Goal: Task Accomplishment & Management: Use online tool/utility

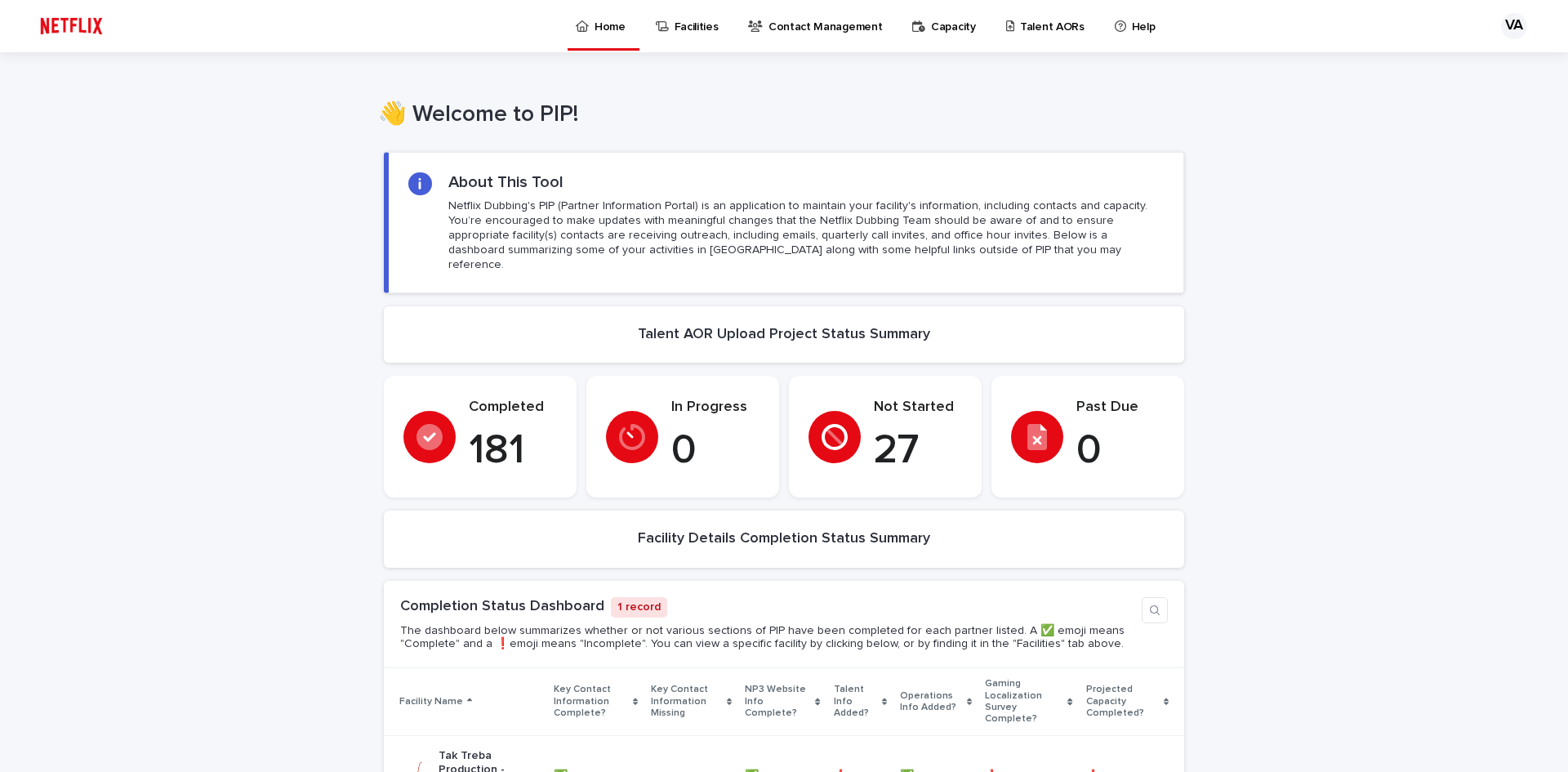
click at [1021, 19] on p "Talent AORs" at bounding box center [1053, 17] width 65 height 34
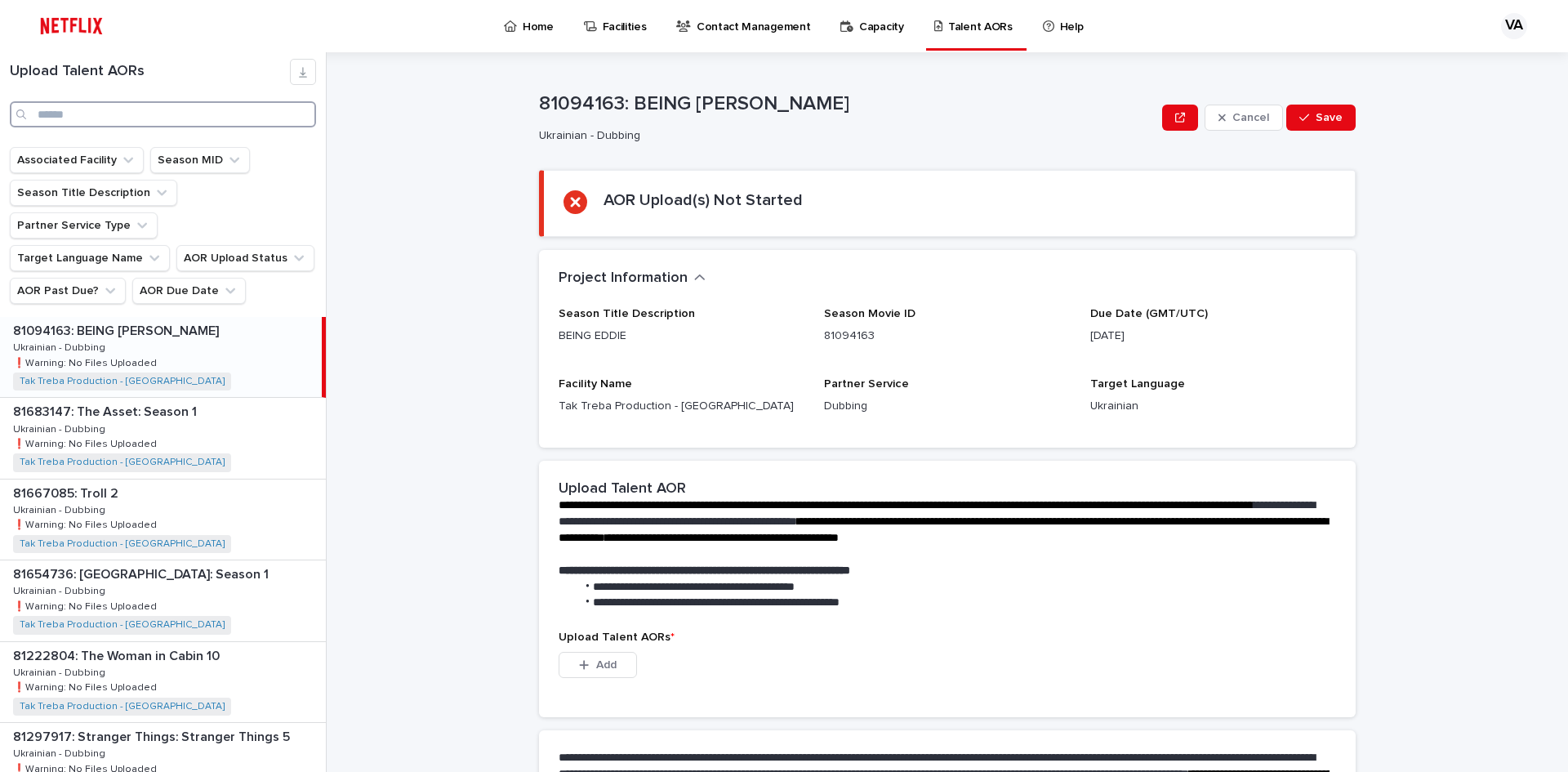
click at [148, 103] on input "Search" at bounding box center [162, 114] width 306 height 26
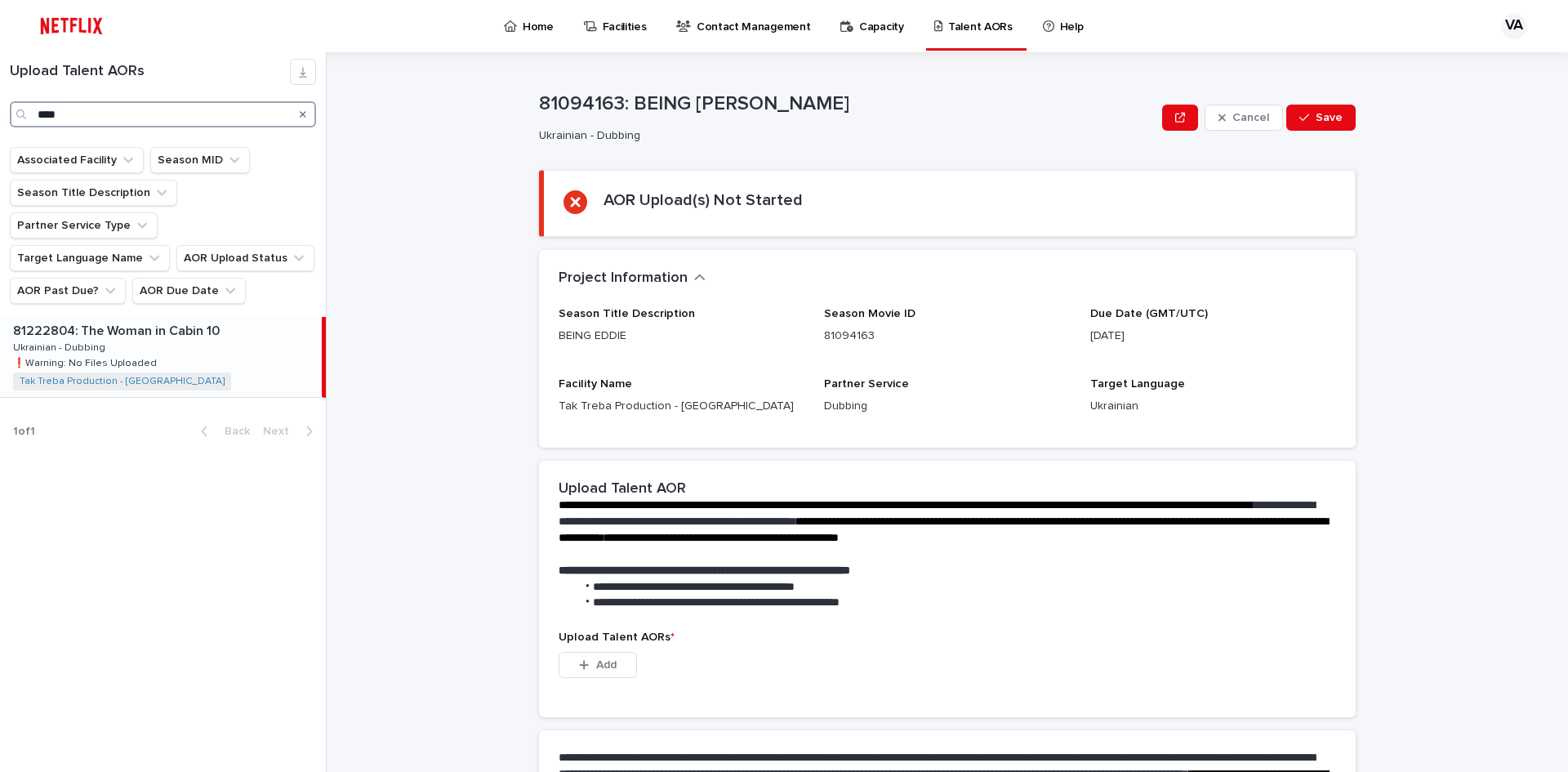
type input "****"
click at [233, 317] on div "81222804: The Woman in Cabin 10 81222804: The Woman in Cabin 10 Ukrainian - Dub…" at bounding box center [160, 357] width 322 height 80
click at [201, 340] on div "81222804: The Woman in Cabin 10 81222804: The Woman in Cabin 10 Ukrainian - Dub…" at bounding box center [160, 357] width 322 height 80
click at [209, 317] on div "81222804: The Woman in Cabin 10 81222804: The Woman in Cabin 10 Ukrainian - Dub…" at bounding box center [160, 357] width 322 height 80
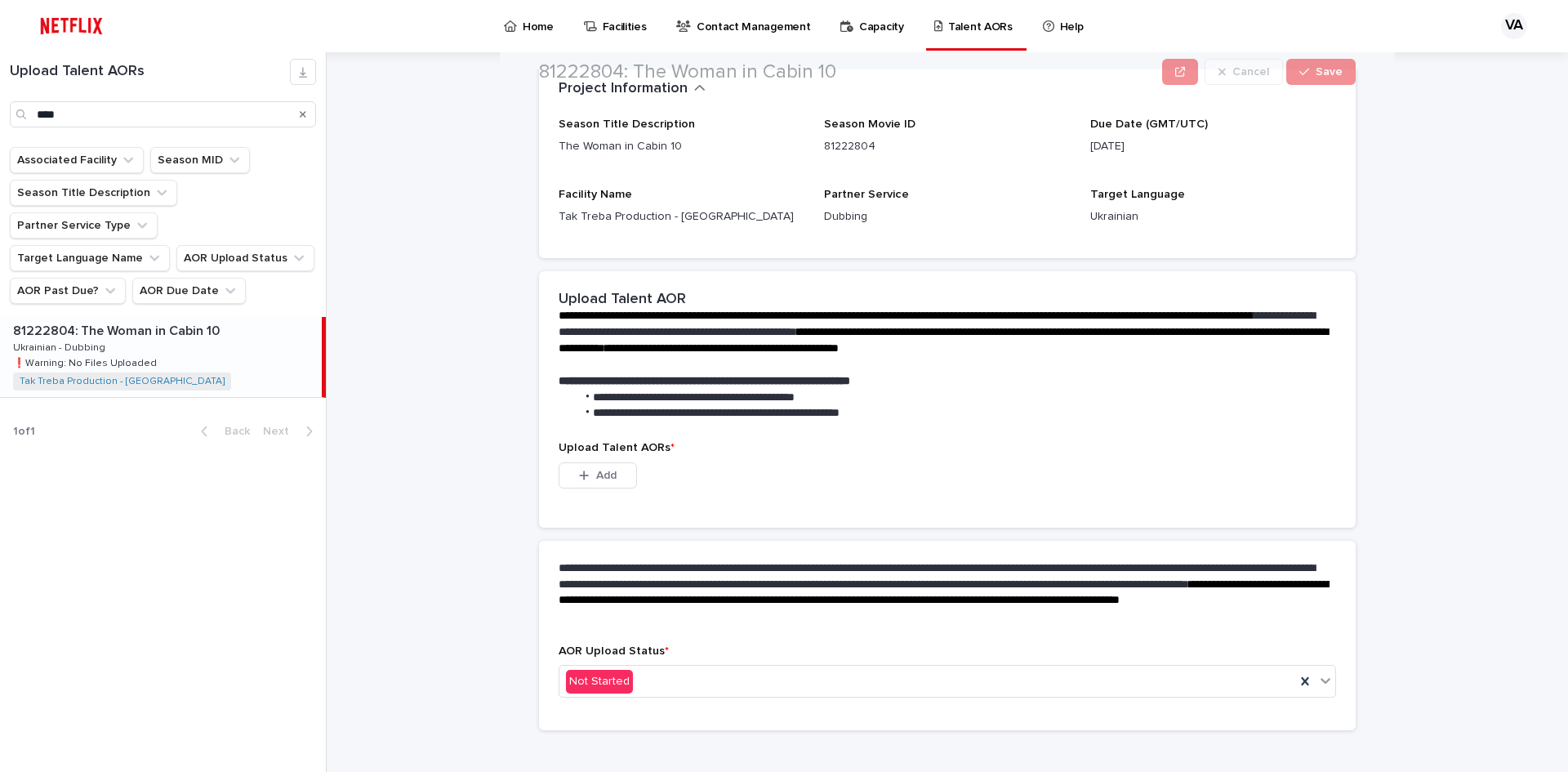
scroll to position [208, 0]
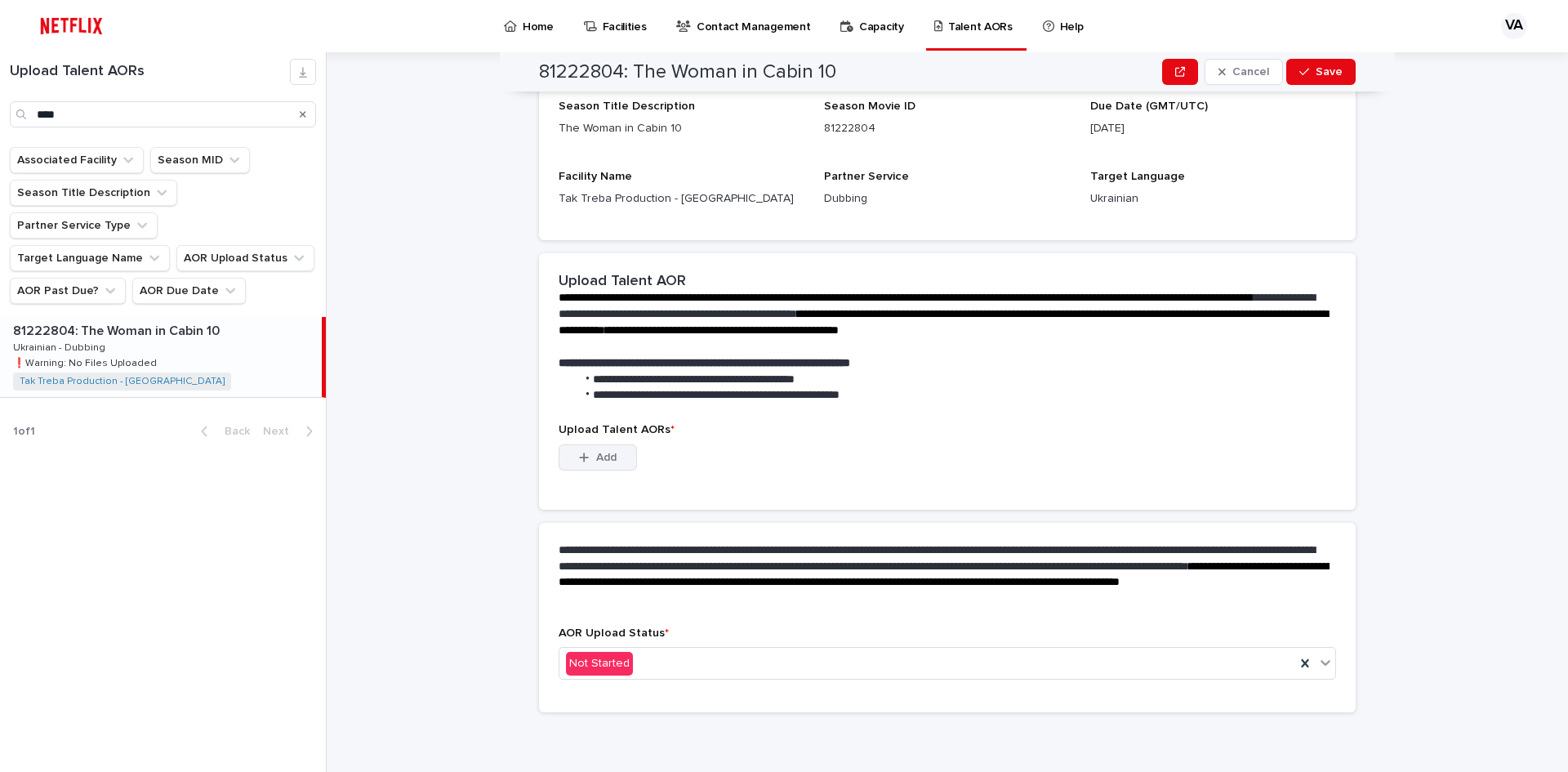
click at [597, 459] on span "Add" at bounding box center [606, 457] width 20 height 11
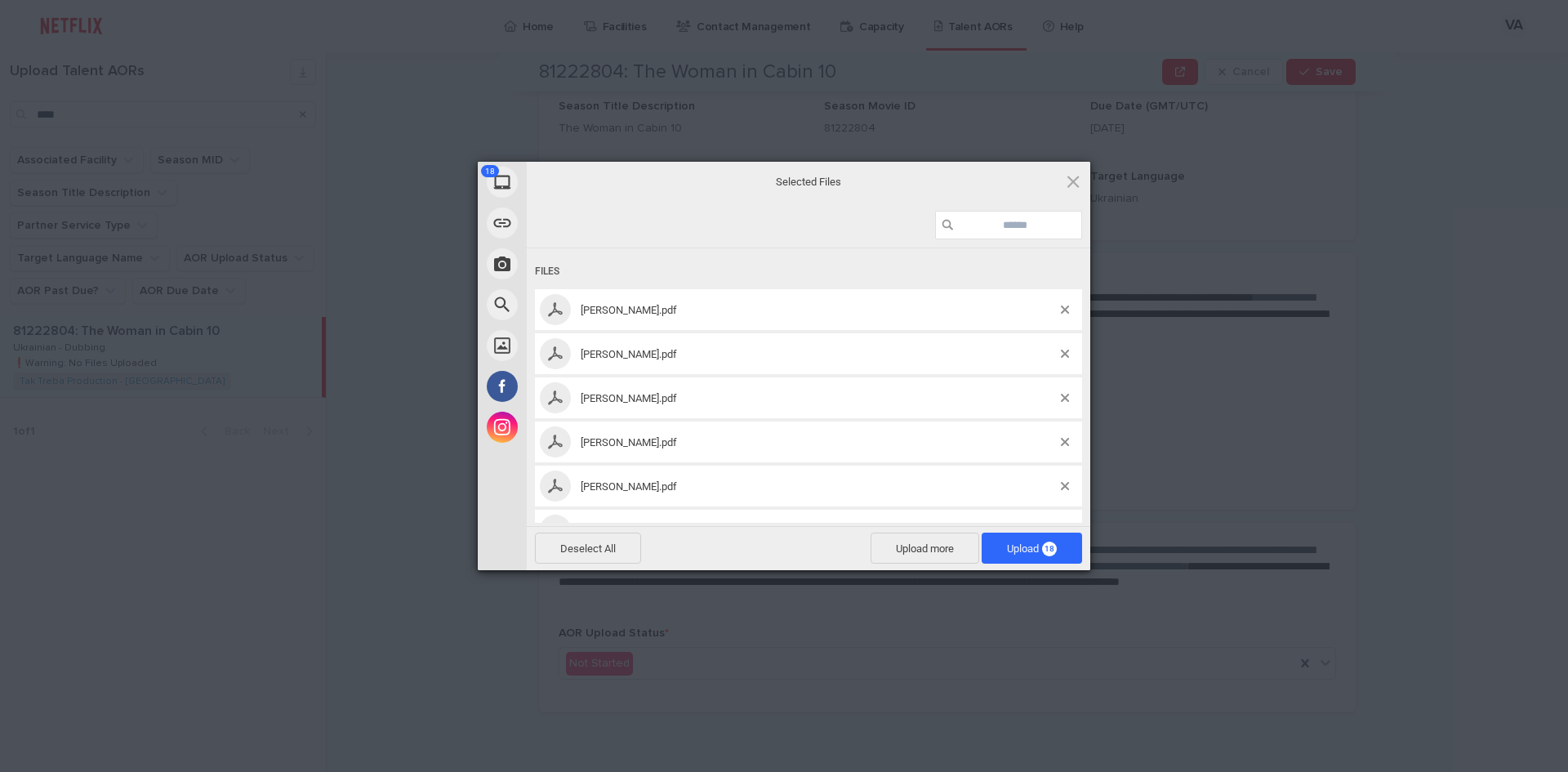
click at [1019, 558] on span "Upload 18" at bounding box center [1032, 549] width 100 height 31
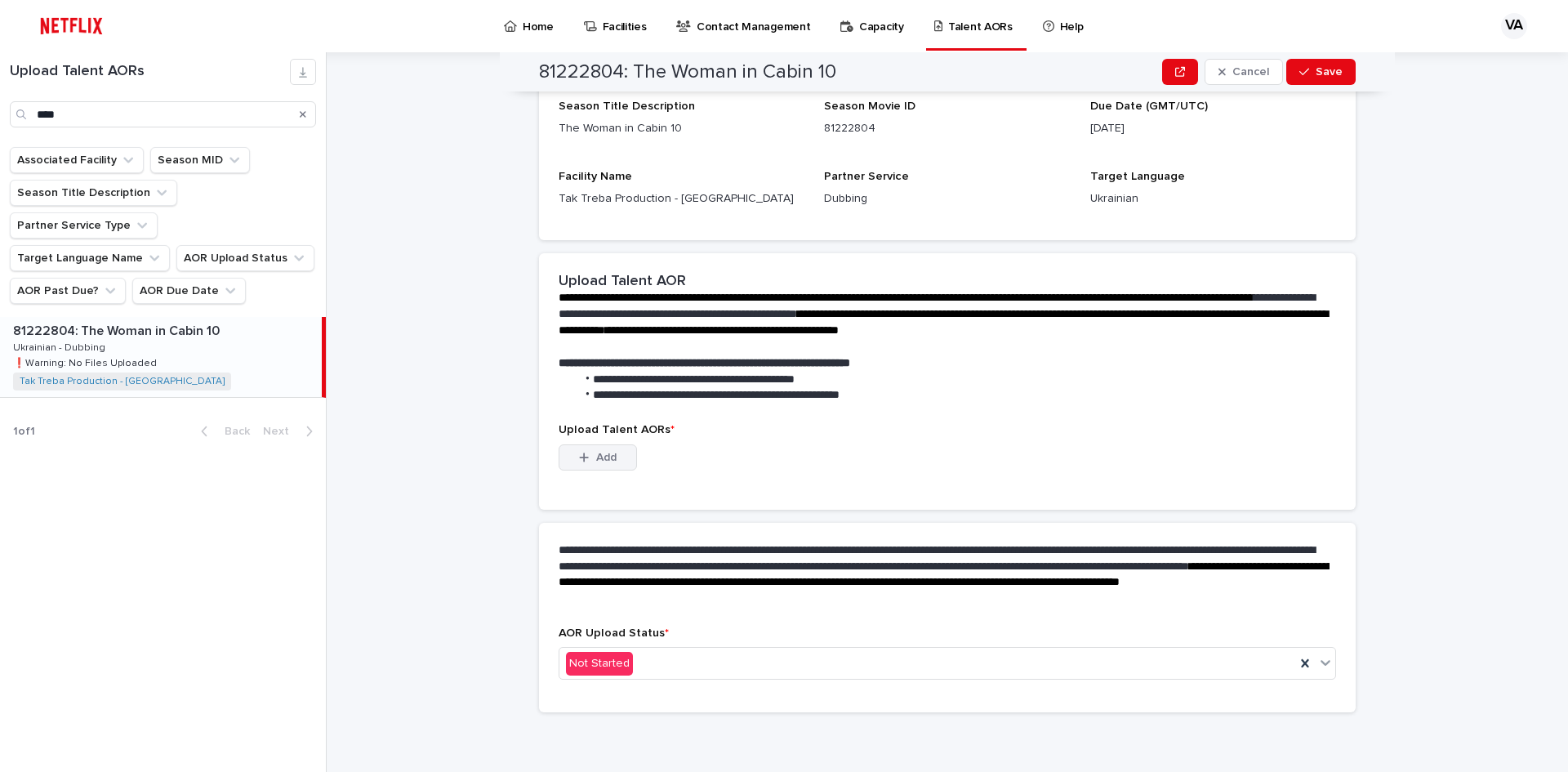
click at [598, 461] on span "Add" at bounding box center [606, 457] width 20 height 11
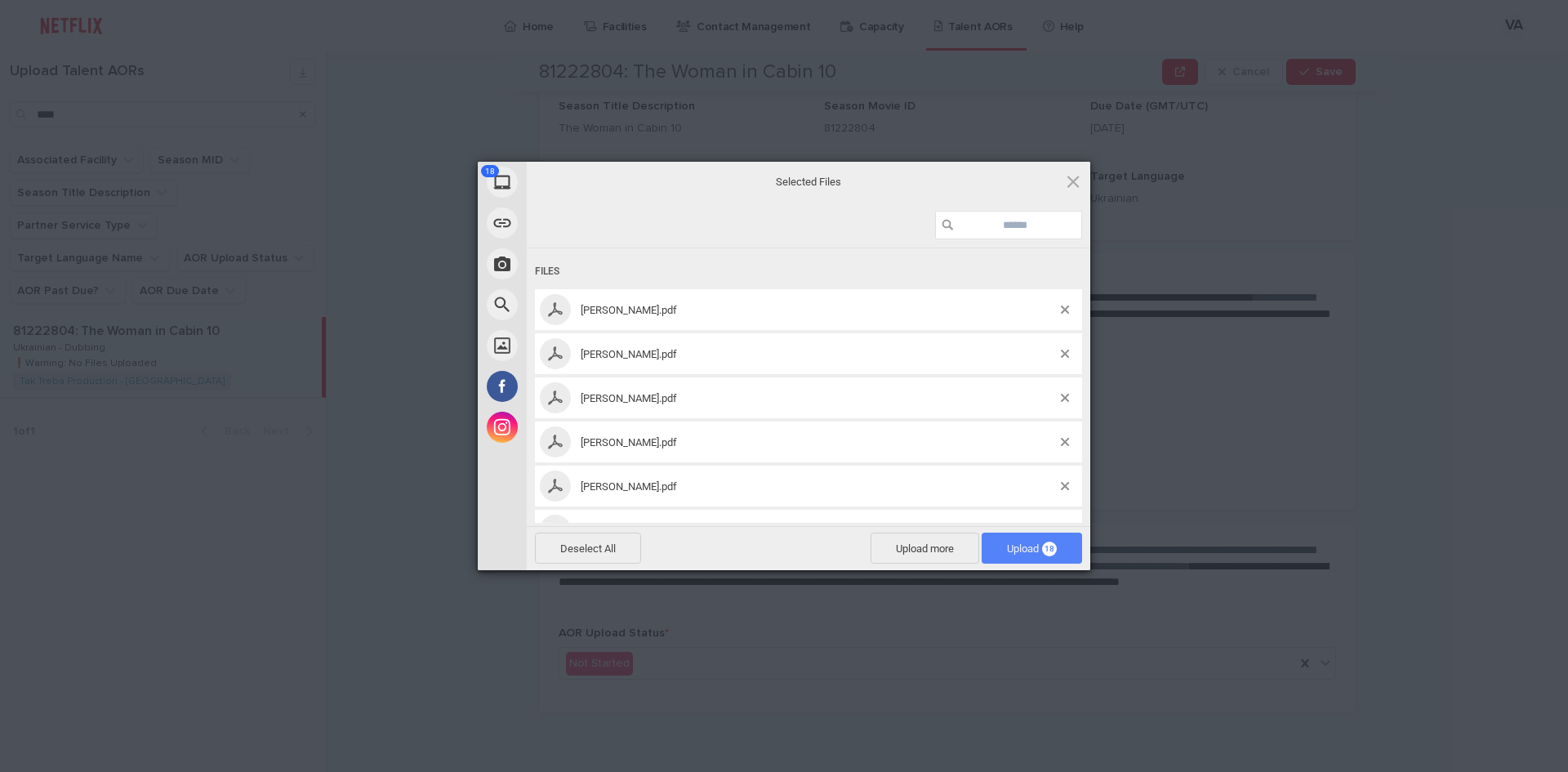
click at [1016, 546] on span "Upload 18" at bounding box center [1032, 549] width 50 height 12
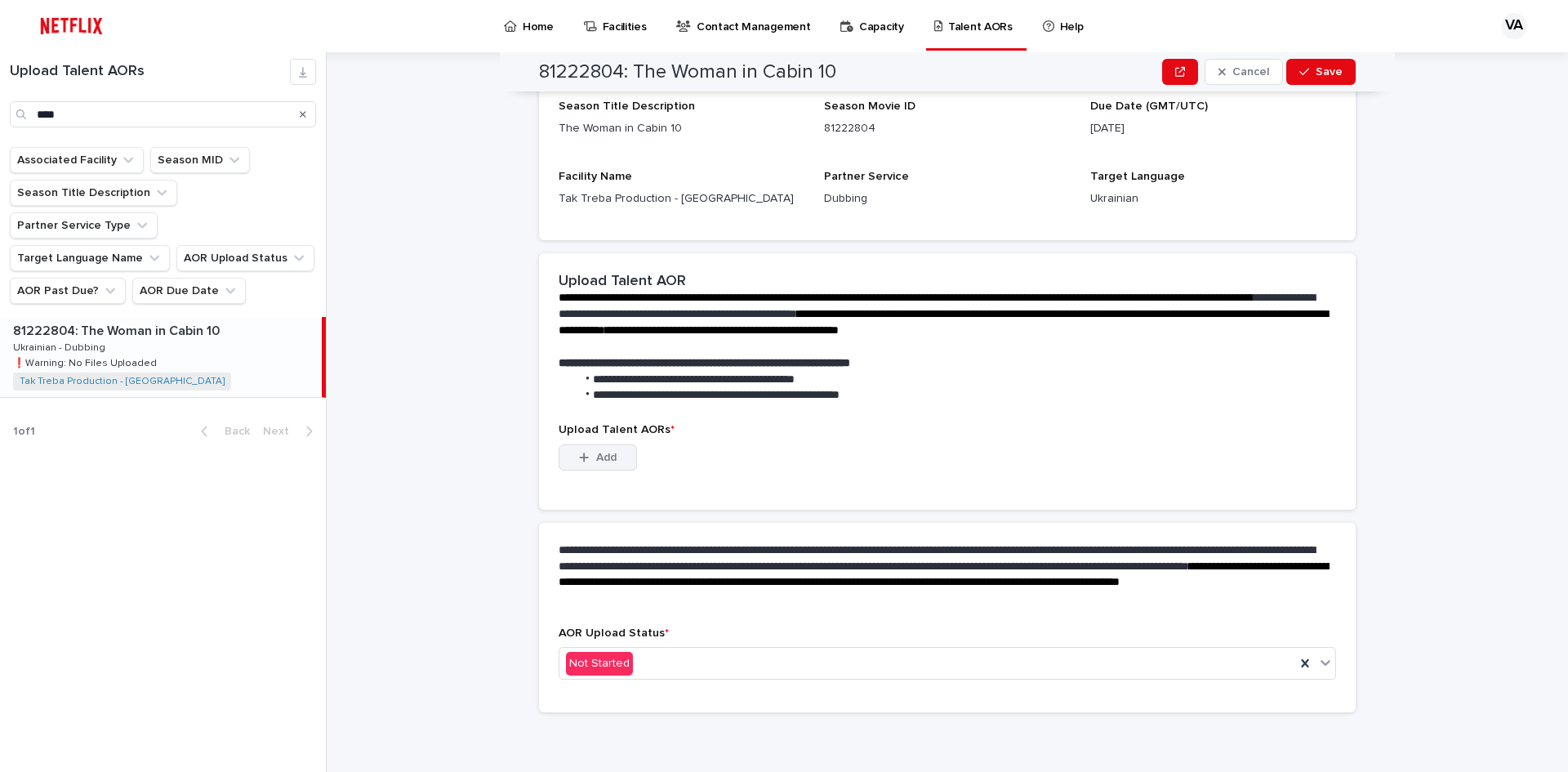
click at [600, 452] on span "Add" at bounding box center [606, 457] width 20 height 11
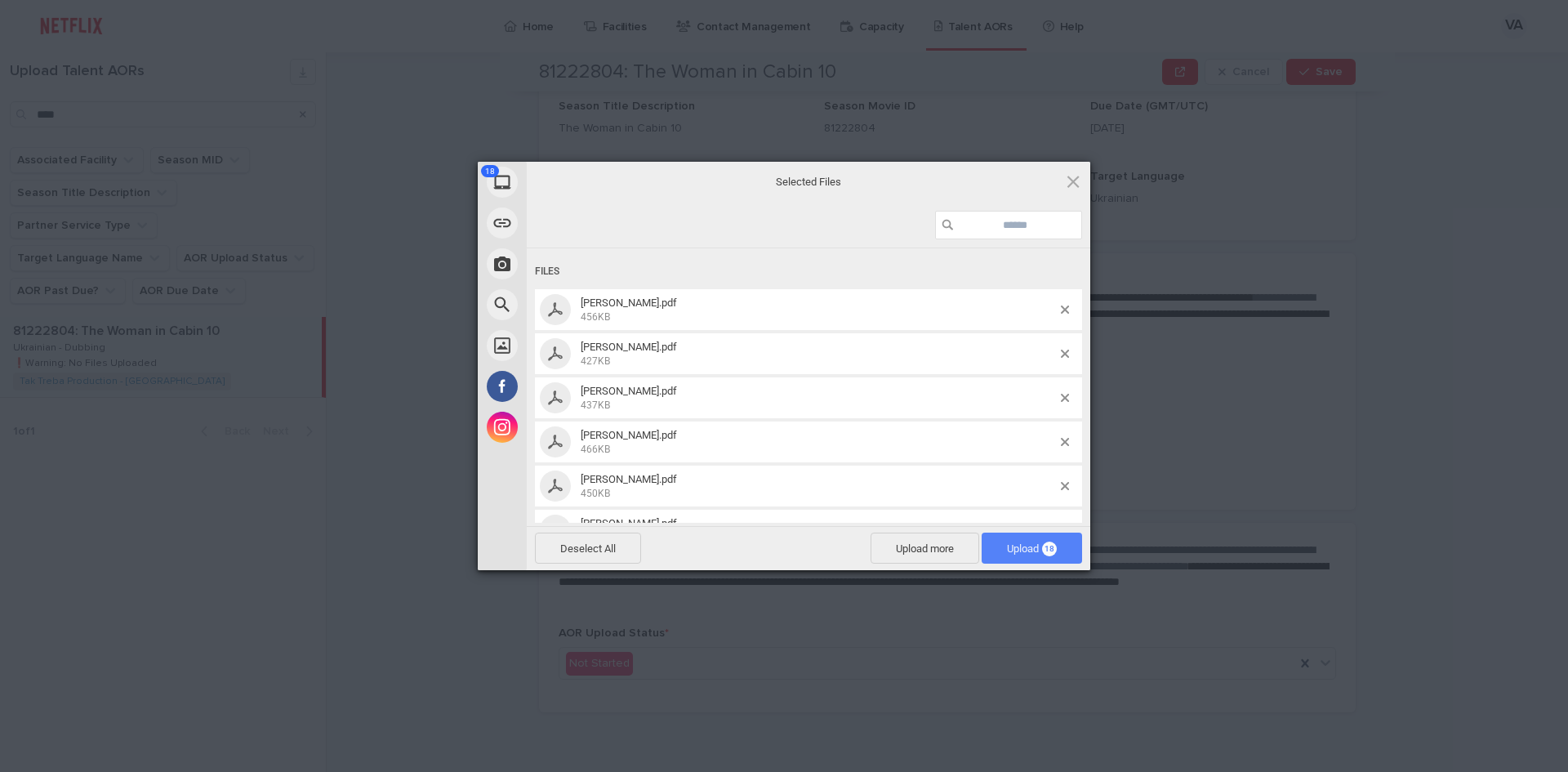
click at [1014, 551] on span "Upload 18" at bounding box center [1032, 549] width 50 height 12
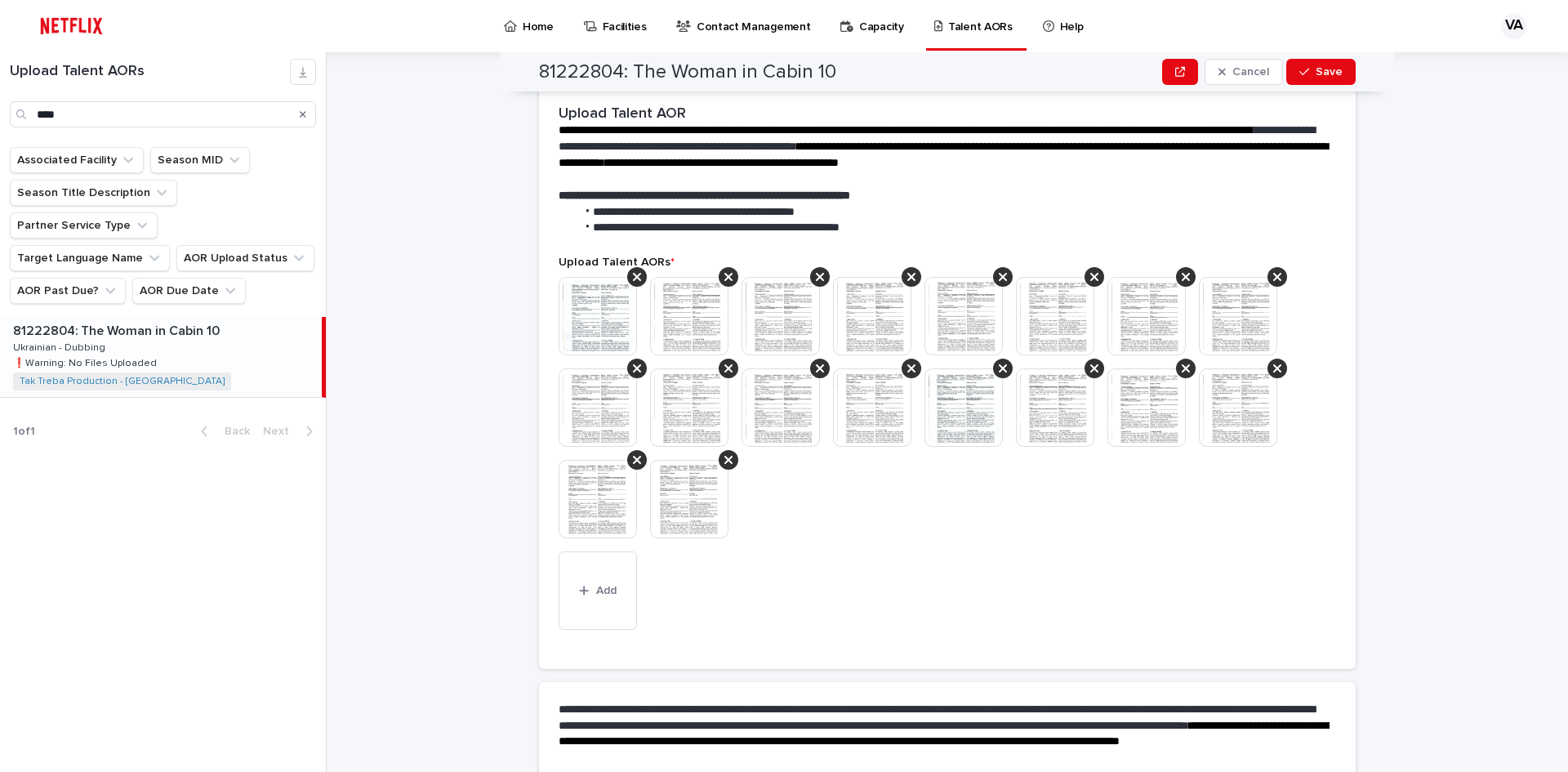
scroll to position [249, 0]
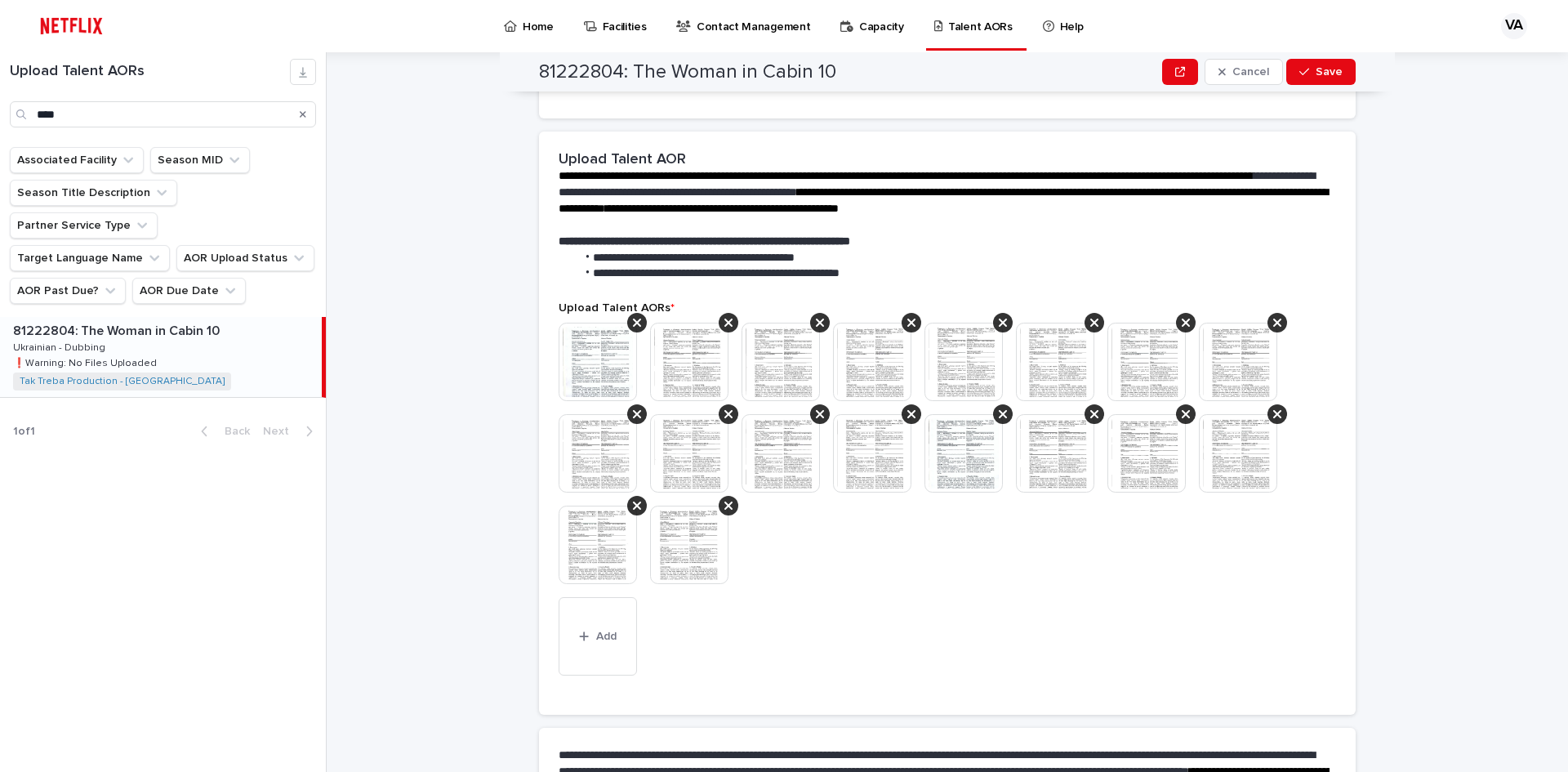
click at [595, 362] on img at bounding box center [597, 362] width 78 height 79
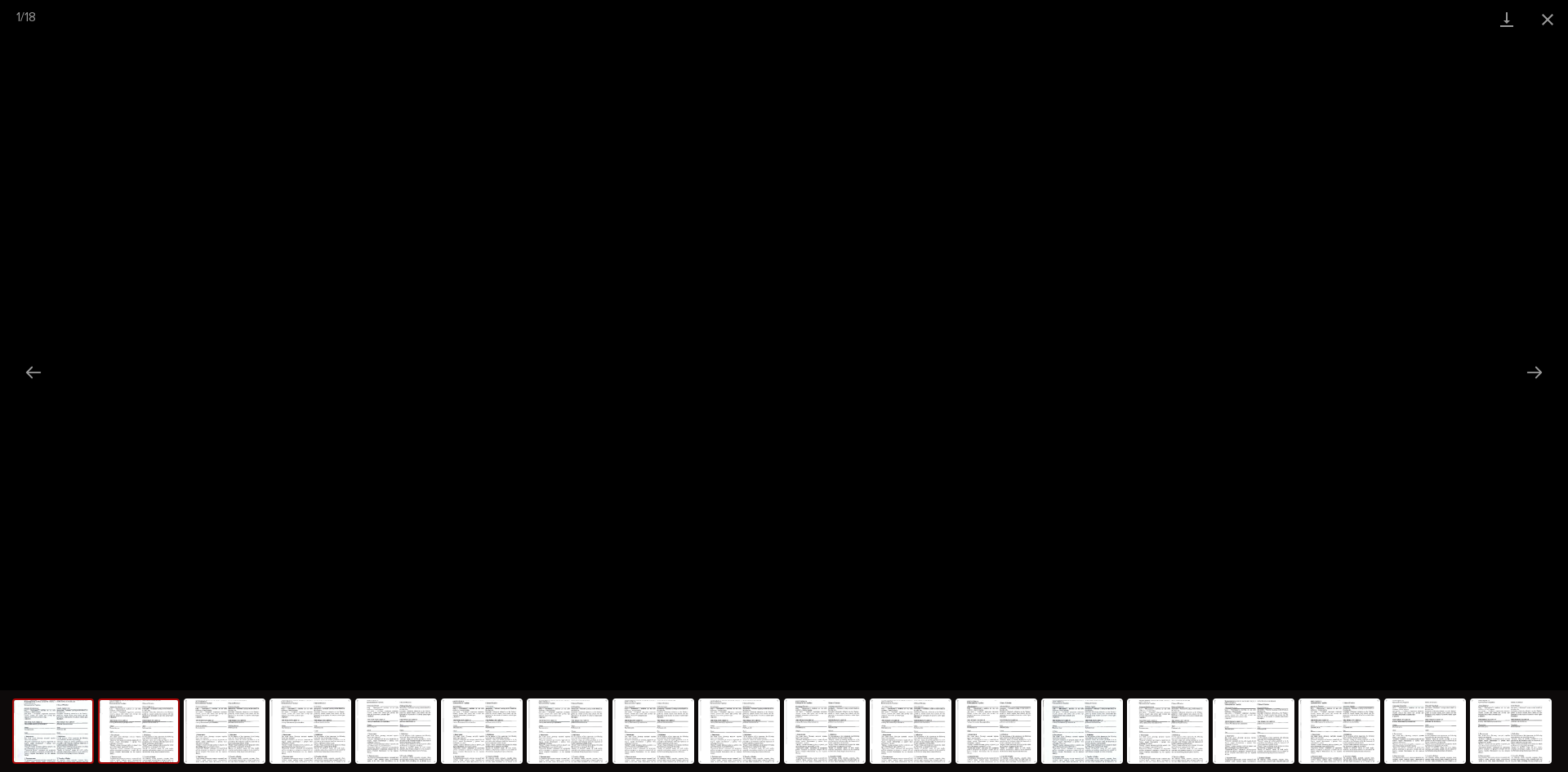
click at [166, 713] on img at bounding box center [139, 730] width 78 height 62
click at [212, 742] on img at bounding box center [225, 730] width 78 height 62
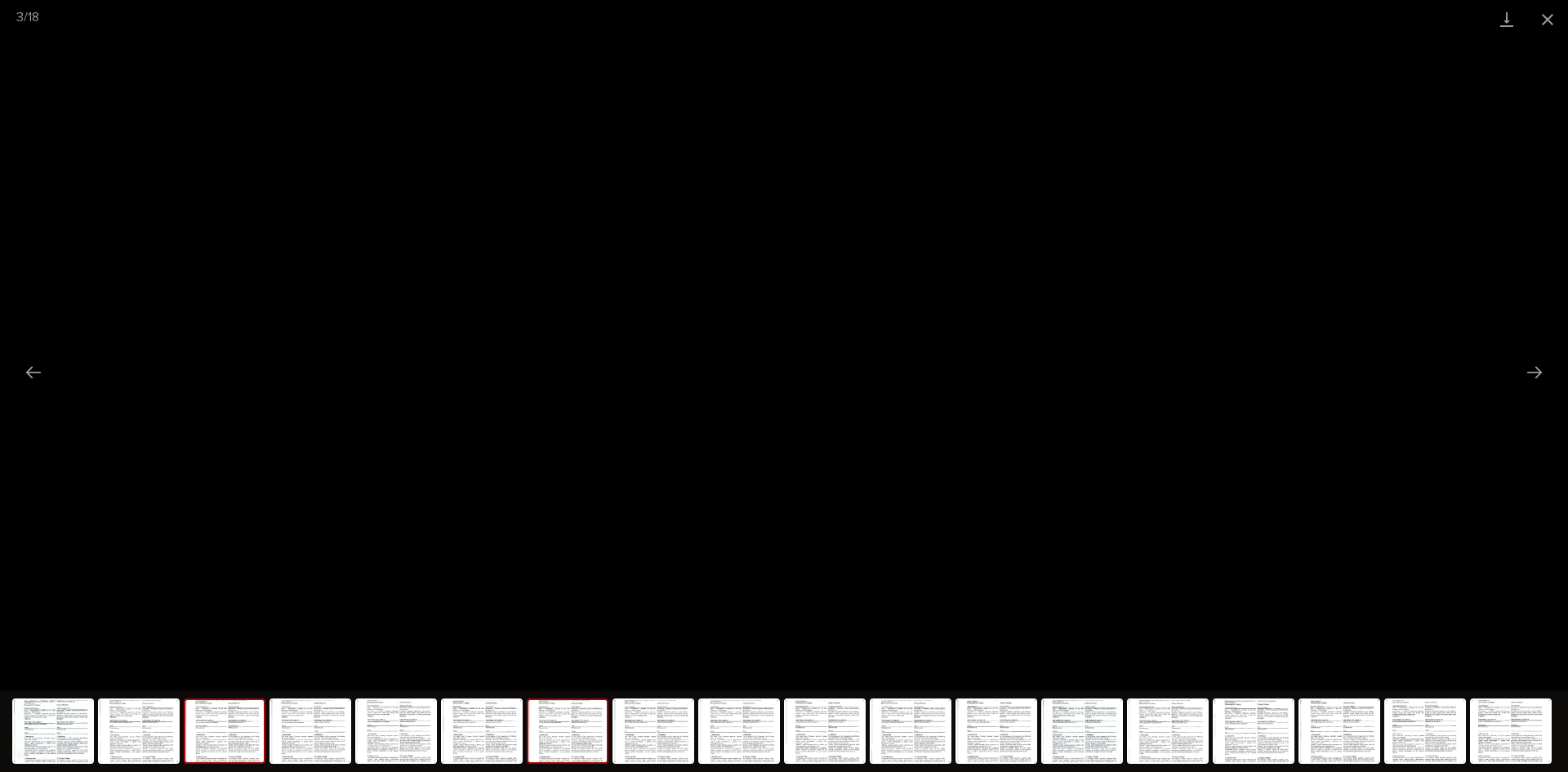
click at [575, 732] on img at bounding box center [568, 730] width 78 height 62
click at [812, 726] on img at bounding box center [825, 730] width 78 height 62
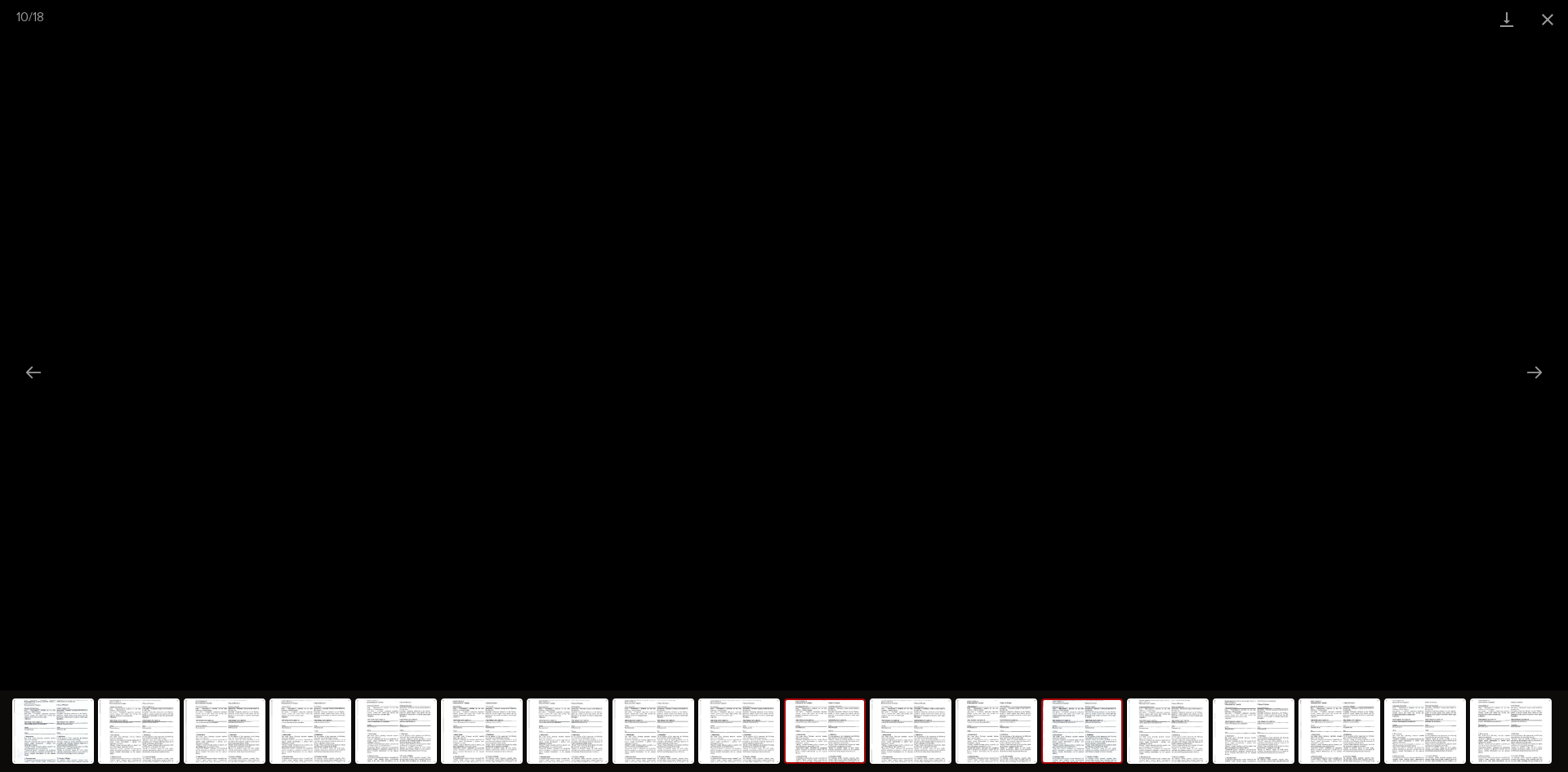
click at [1074, 733] on img at bounding box center [1082, 730] width 78 height 62
click at [890, 731] on img at bounding box center [910, 730] width 78 height 62
click at [1009, 751] on img at bounding box center [996, 730] width 78 height 62
click at [1533, 20] on button "Close gallery" at bounding box center [1547, 19] width 41 height 38
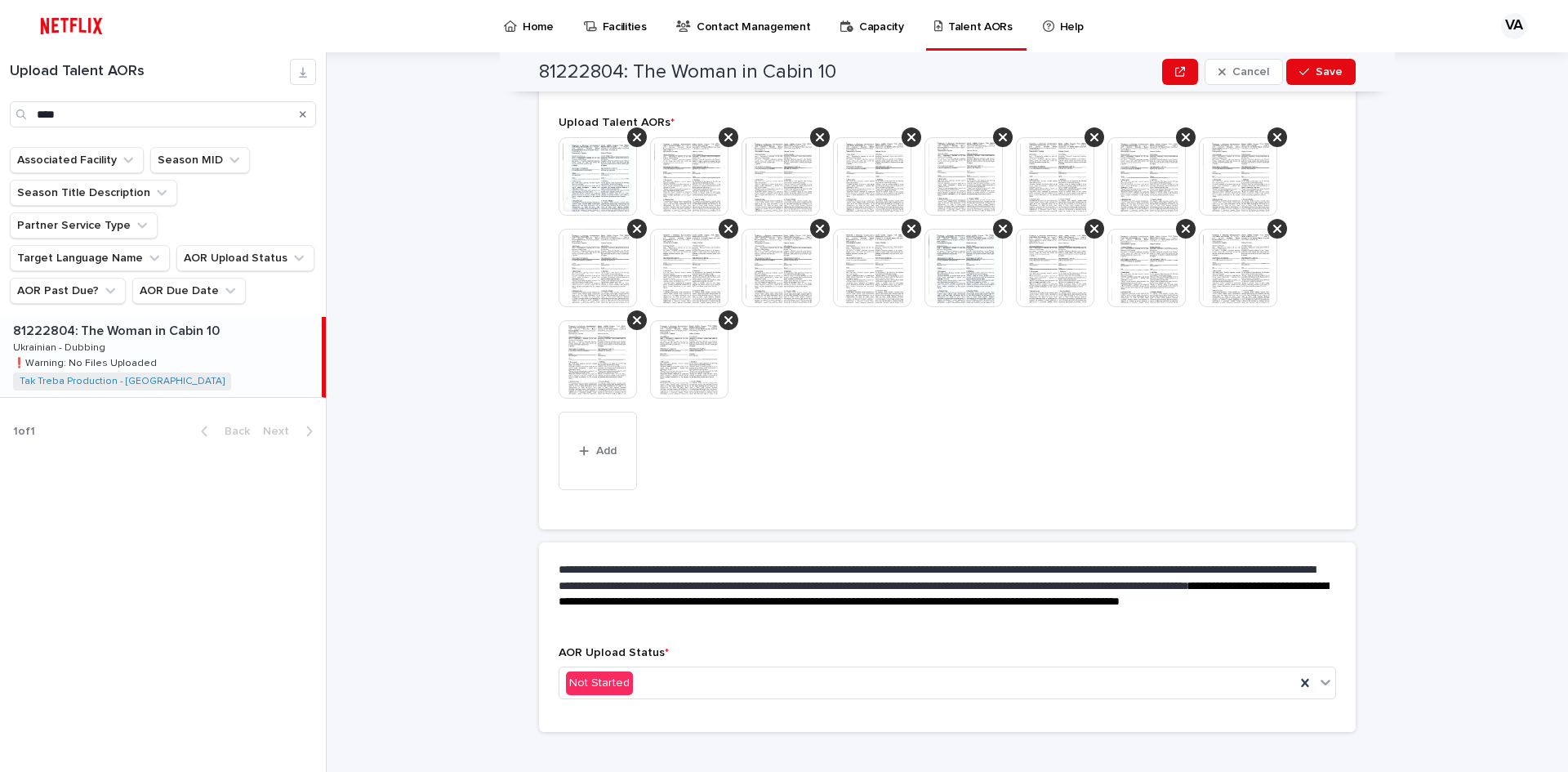
scroll to position [454, 0]
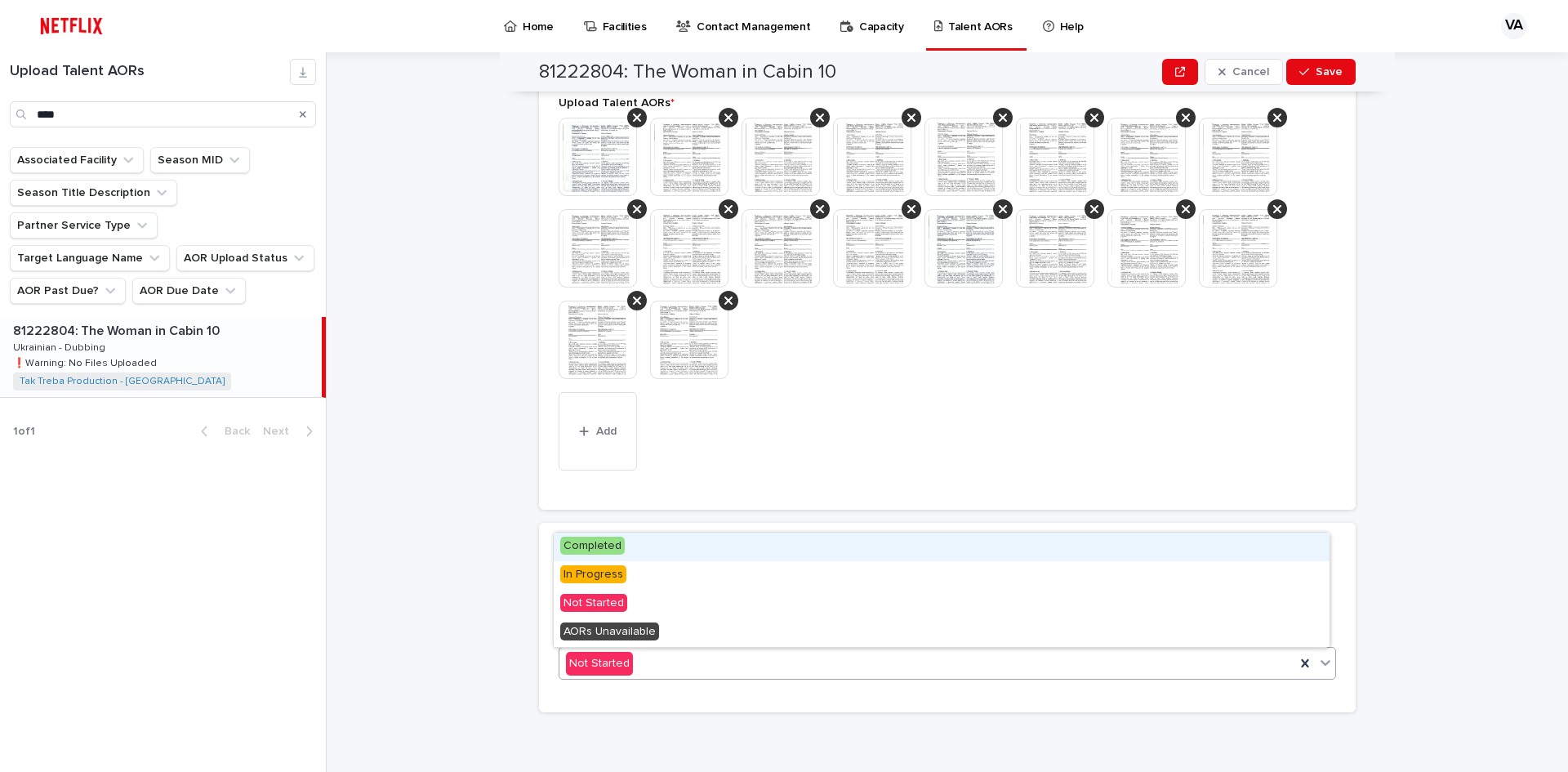
click at [663, 661] on div "Not Started" at bounding box center [927, 663] width 736 height 27
click at [614, 546] on span "Completed" at bounding box center [592, 545] width 65 height 18
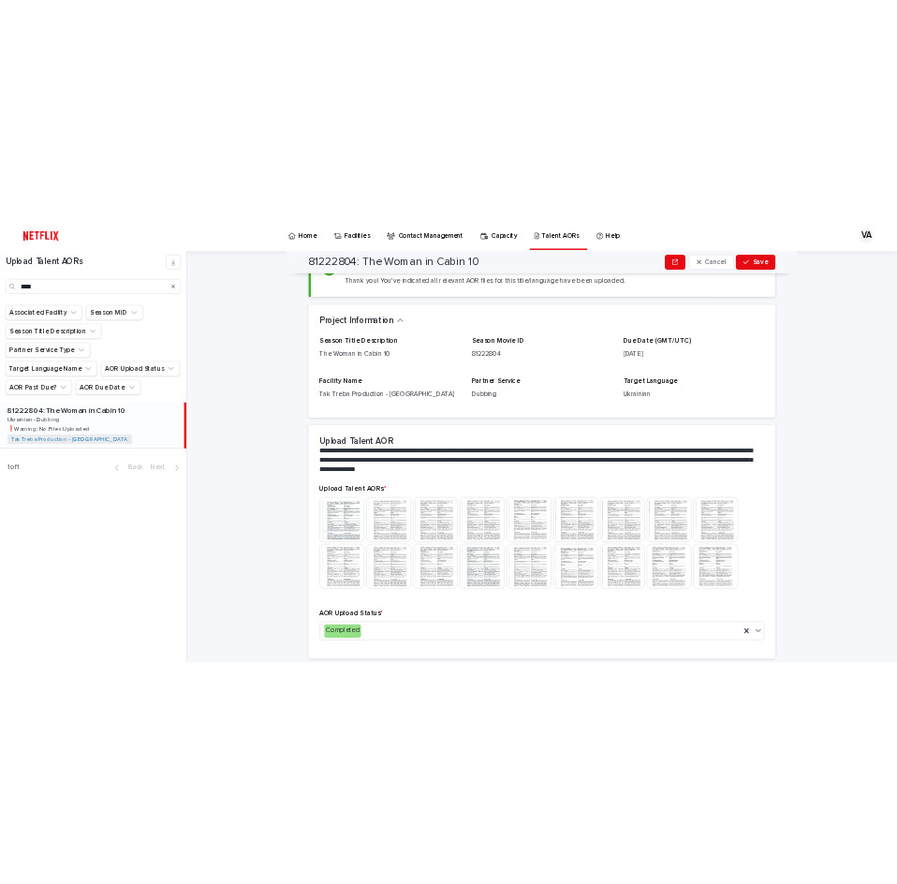
scroll to position [0, 0]
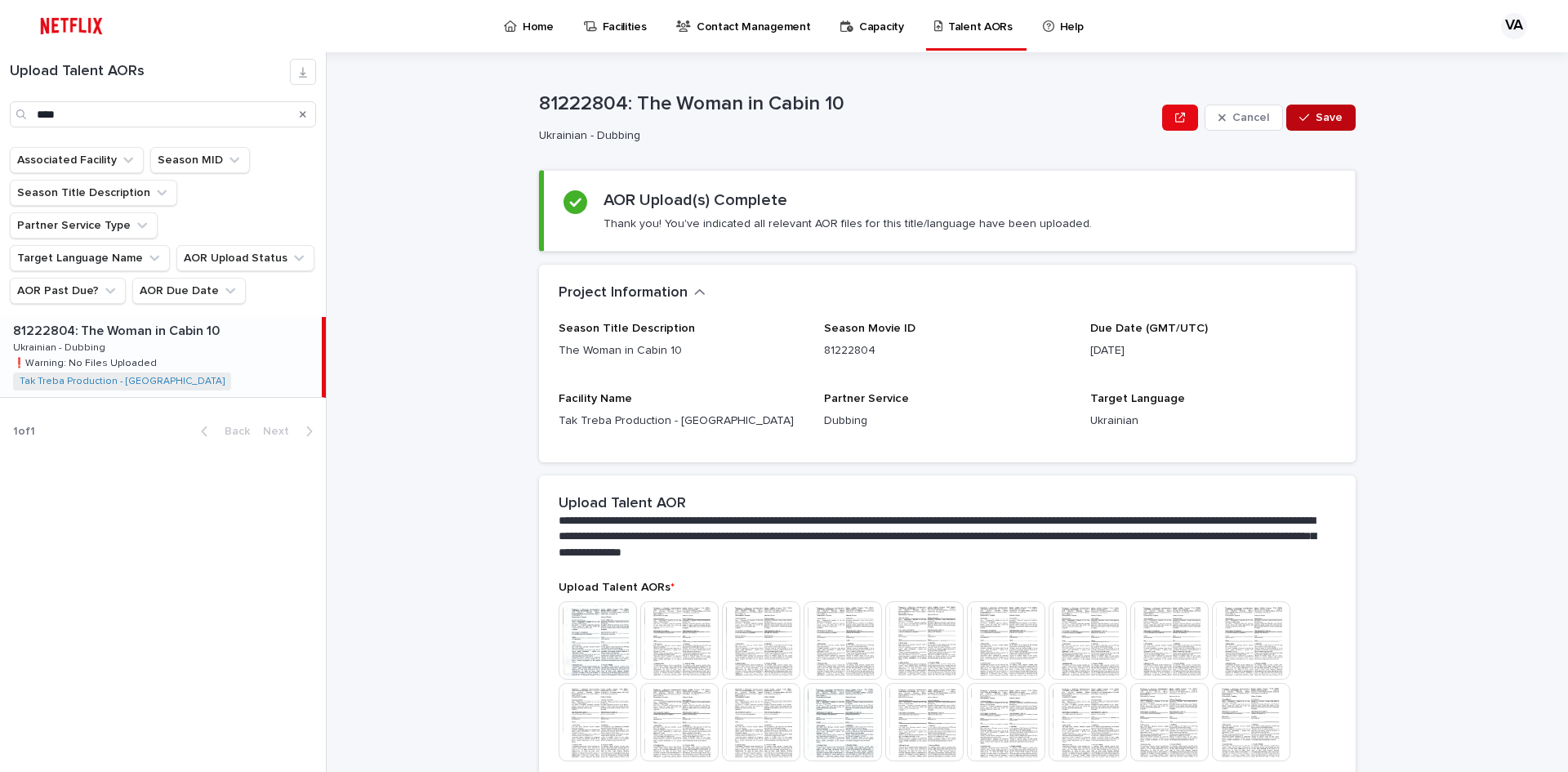
click at [1310, 117] on div "button" at bounding box center [1307, 117] width 17 height 11
click at [601, 634] on img at bounding box center [597, 640] width 78 height 79
